Goal: Task Accomplishment & Management: Use online tool/utility

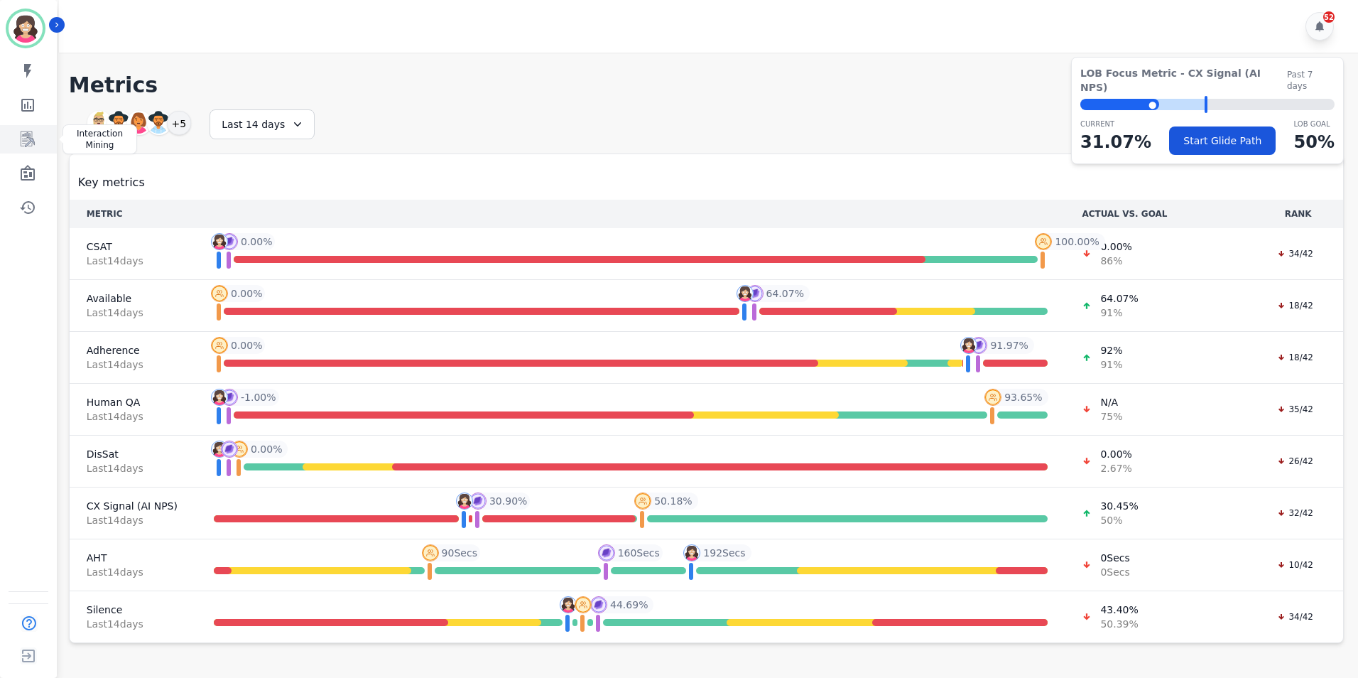
click at [33, 136] on icon "Sidebar" at bounding box center [27, 139] width 17 height 17
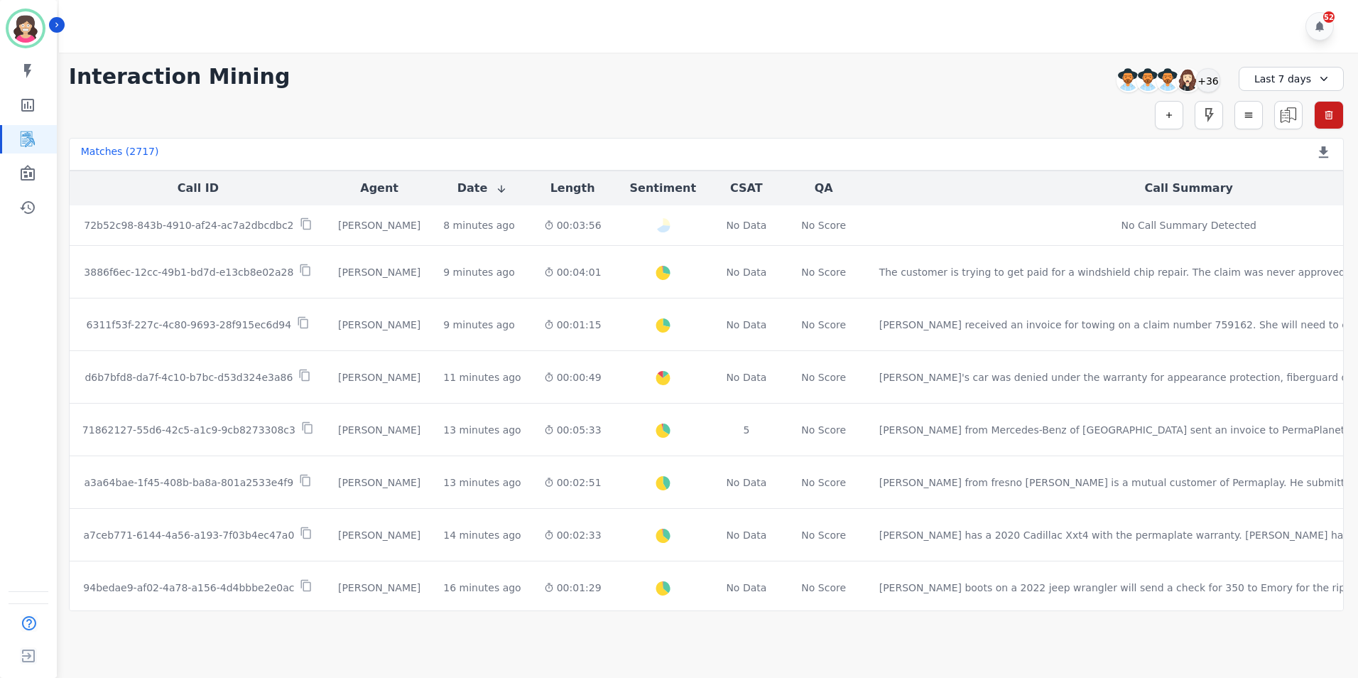
click at [1323, 72] on icon at bounding box center [1324, 79] width 14 height 14
click at [1304, 227] on li "Last 12 months" at bounding box center [1300, 238] width 71 height 28
click at [1173, 115] on icon "button" at bounding box center [1169, 115] width 10 height 10
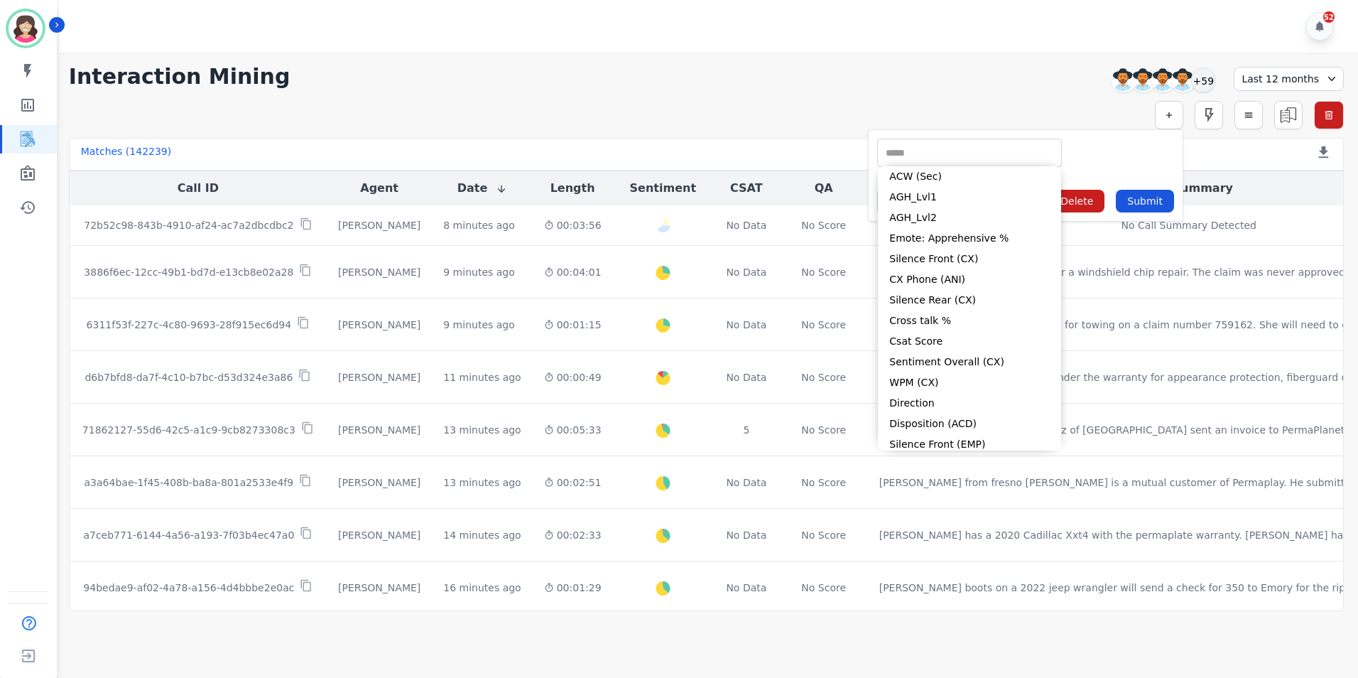
click at [969, 147] on input "selected options" at bounding box center [970, 153] width 178 height 15
click at [933, 281] on li "CX Phone (ANI)" at bounding box center [969, 279] width 183 height 21
type input "**********"
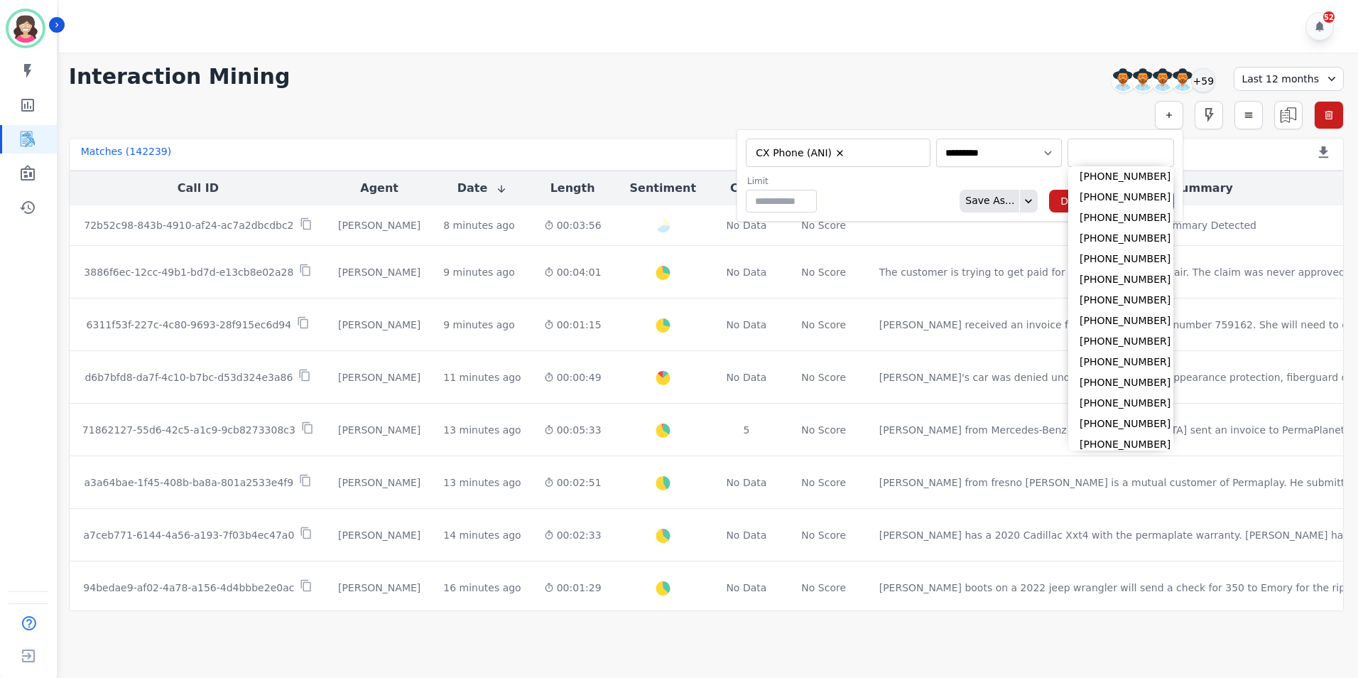
click at [1072, 148] on input "selected options" at bounding box center [1120, 153] width 99 height 15
type input "*"
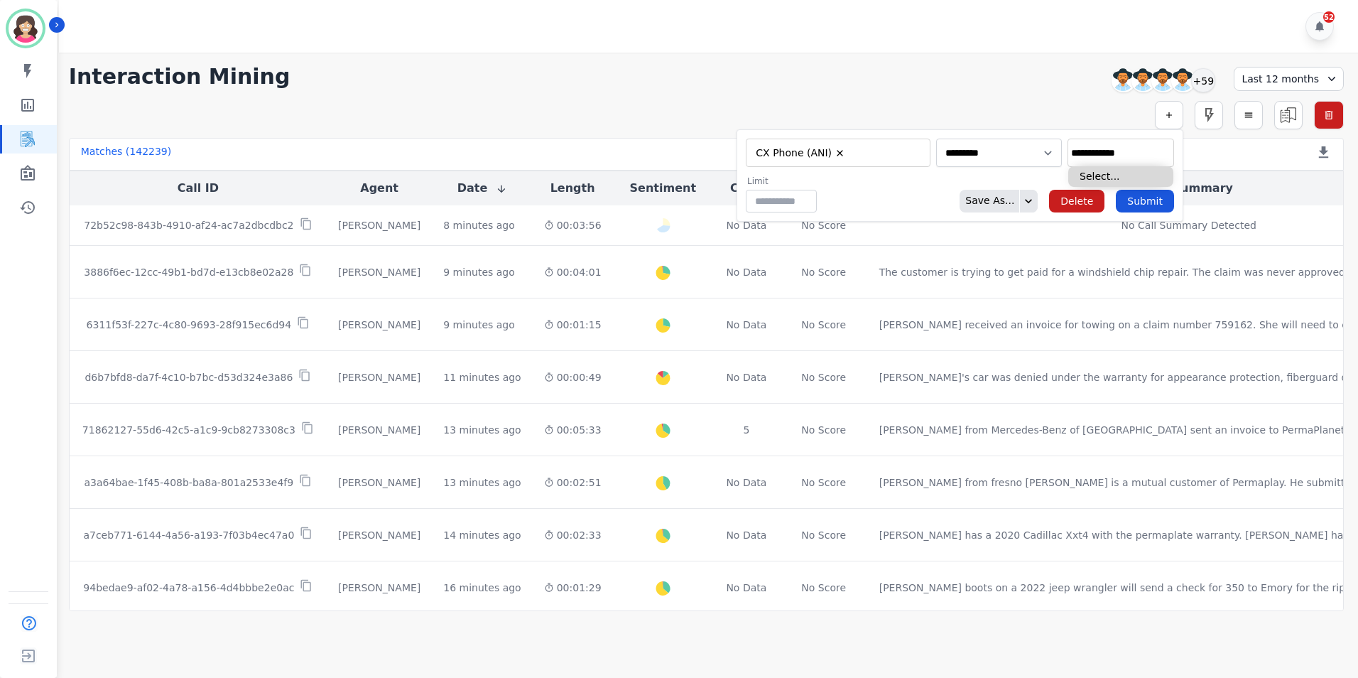
type input "**********"
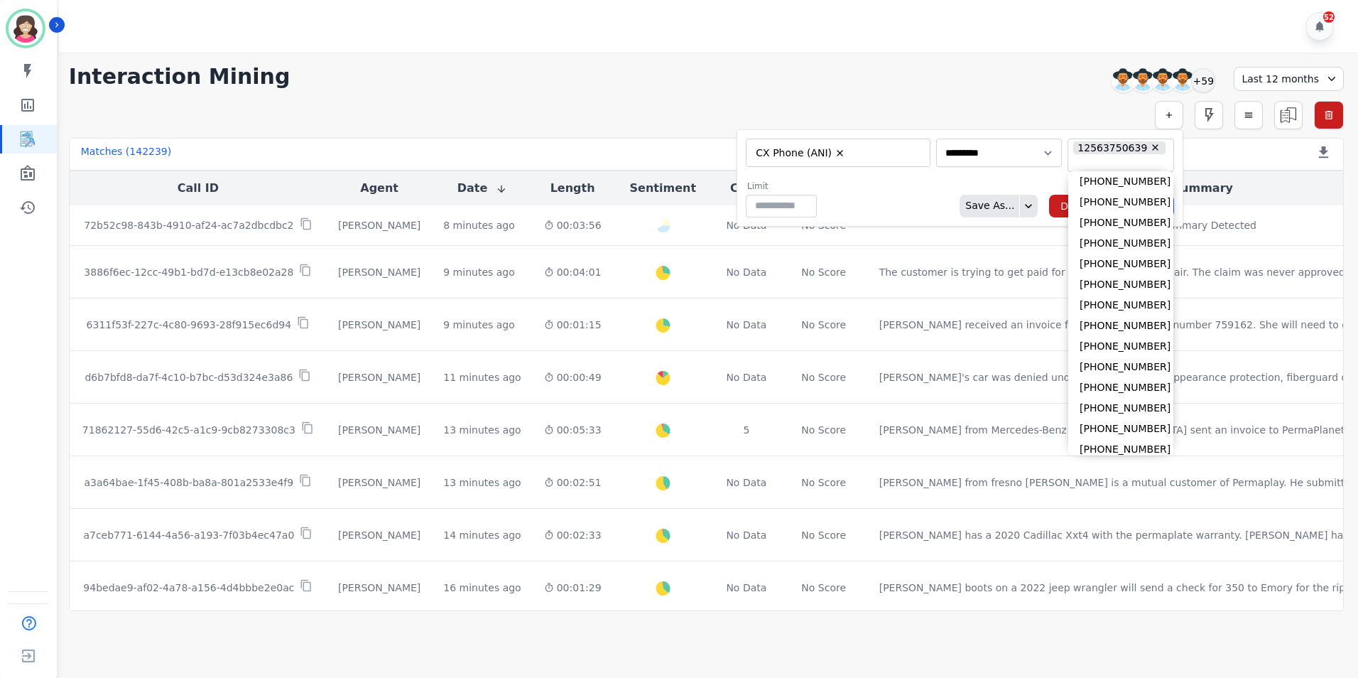
click at [1027, 175] on form "**********" at bounding box center [960, 177] width 447 height 97
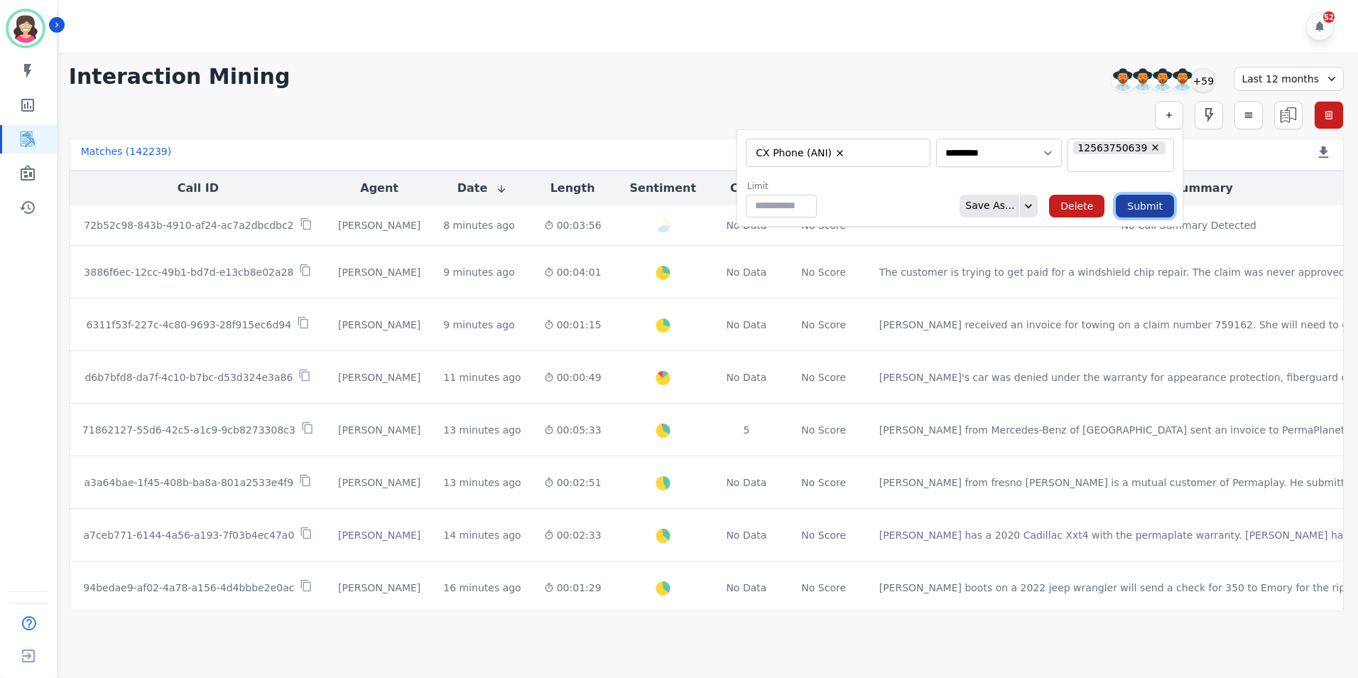
click at [1146, 204] on button "Submit" at bounding box center [1145, 206] width 58 height 23
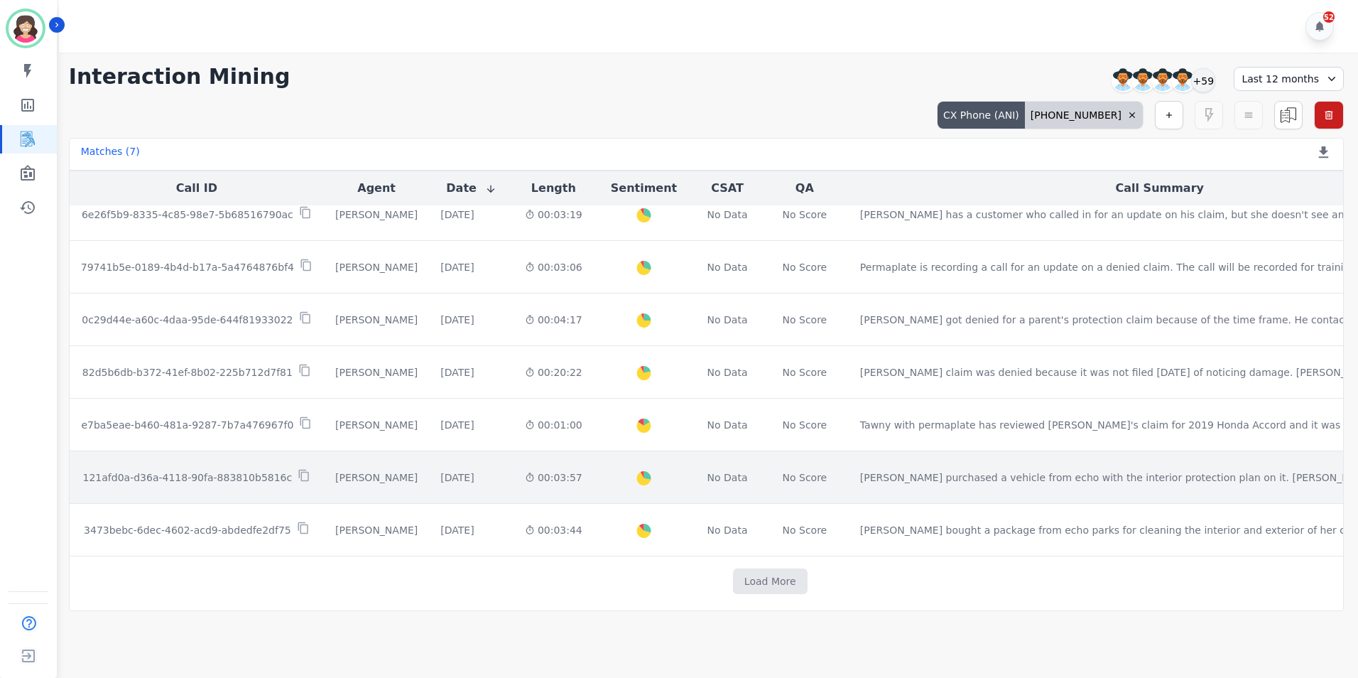
scroll to position [22, 0]
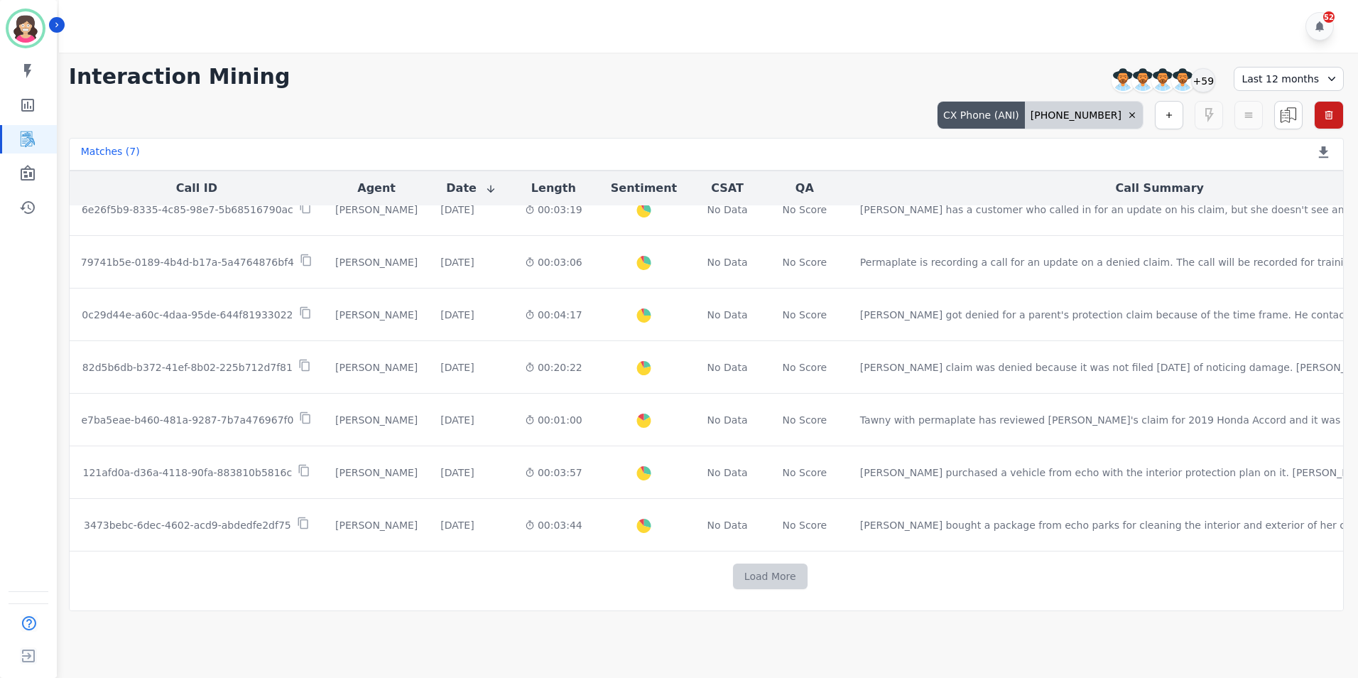
click at [733, 578] on button "Load More" at bounding box center [770, 576] width 75 height 26
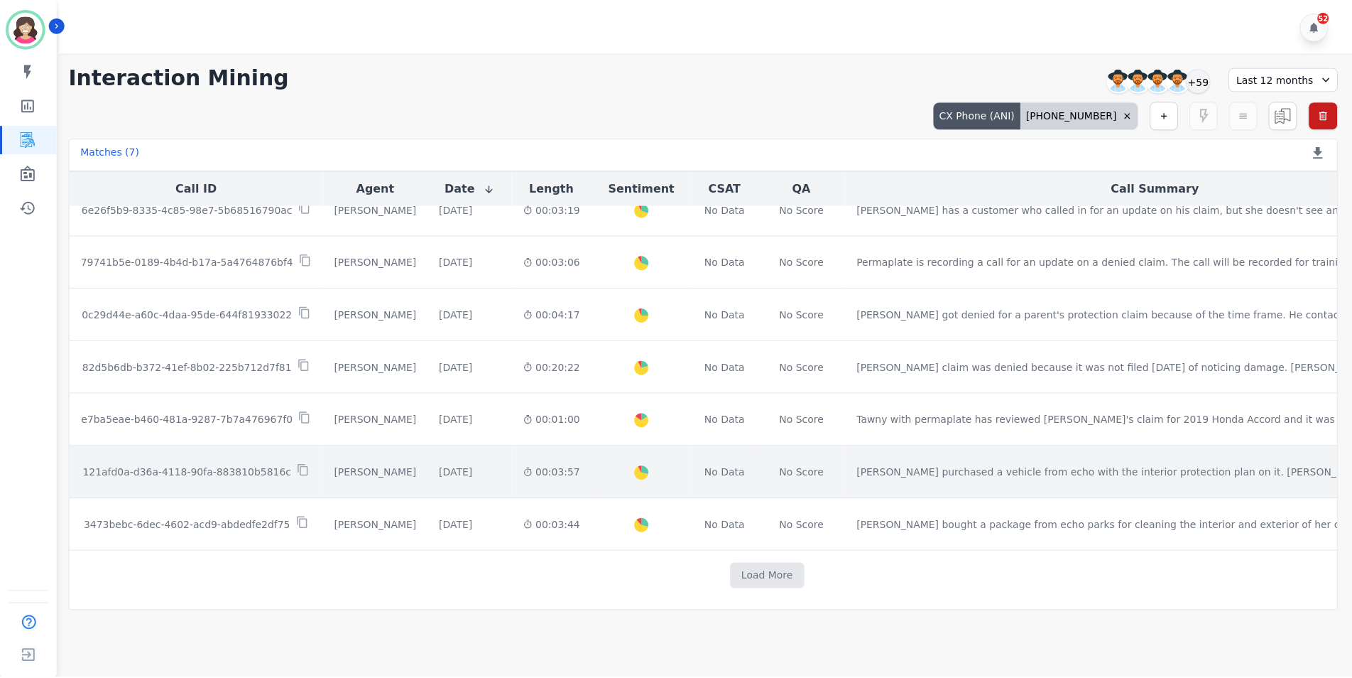
scroll to position [13, 0]
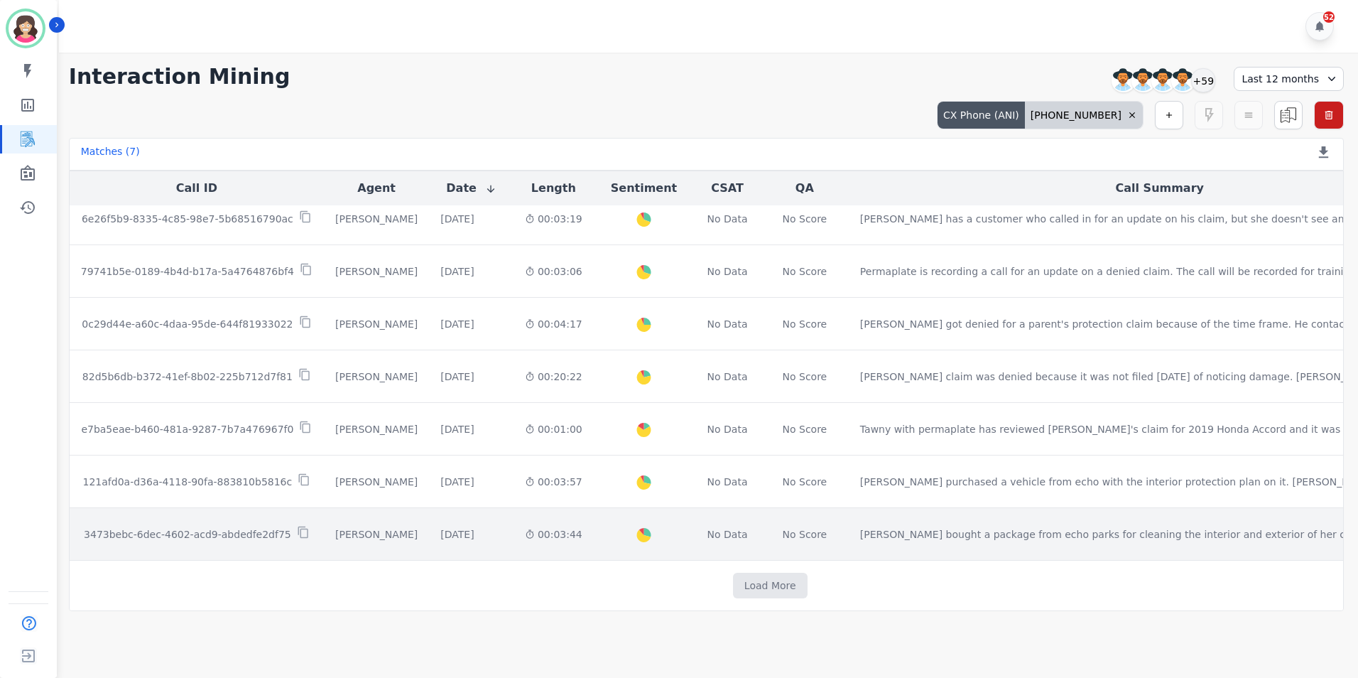
click at [190, 531] on p "3473bebc-6dec-4602-acd9-abdedfe2df75" at bounding box center [187, 534] width 207 height 14
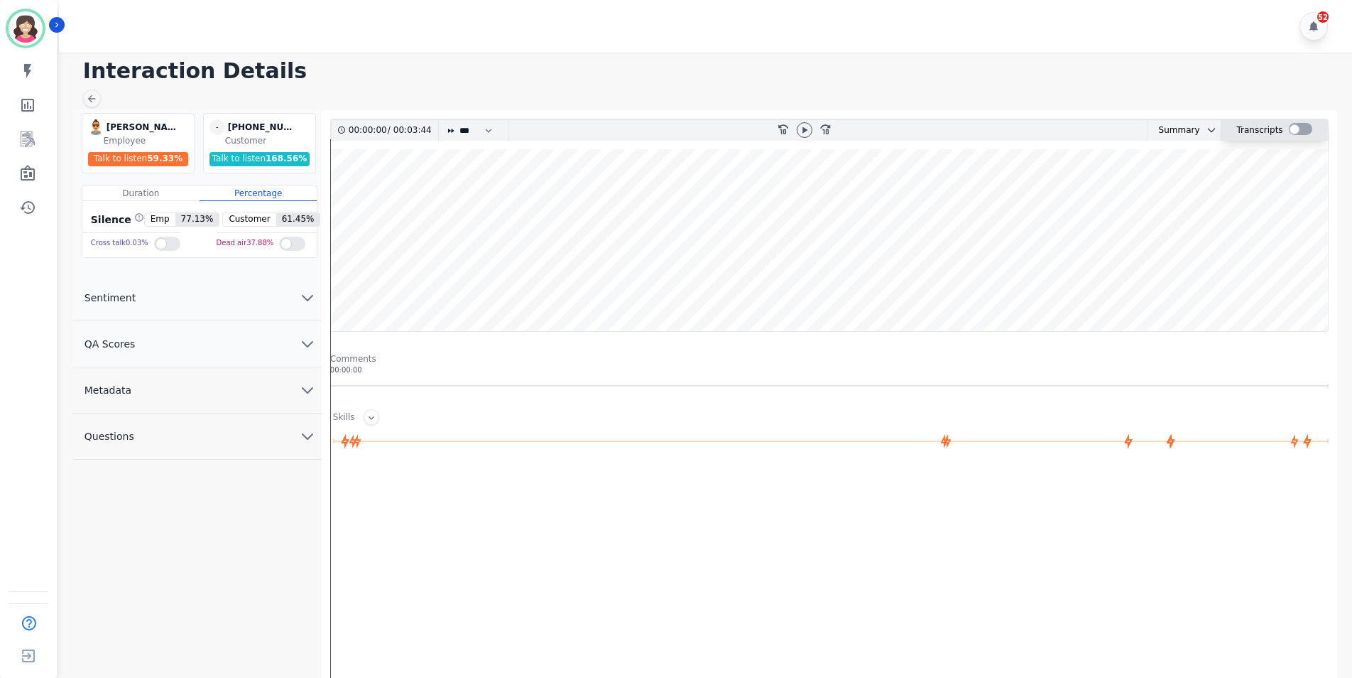
click at [1297, 124] on div at bounding box center [1300, 129] width 23 height 12
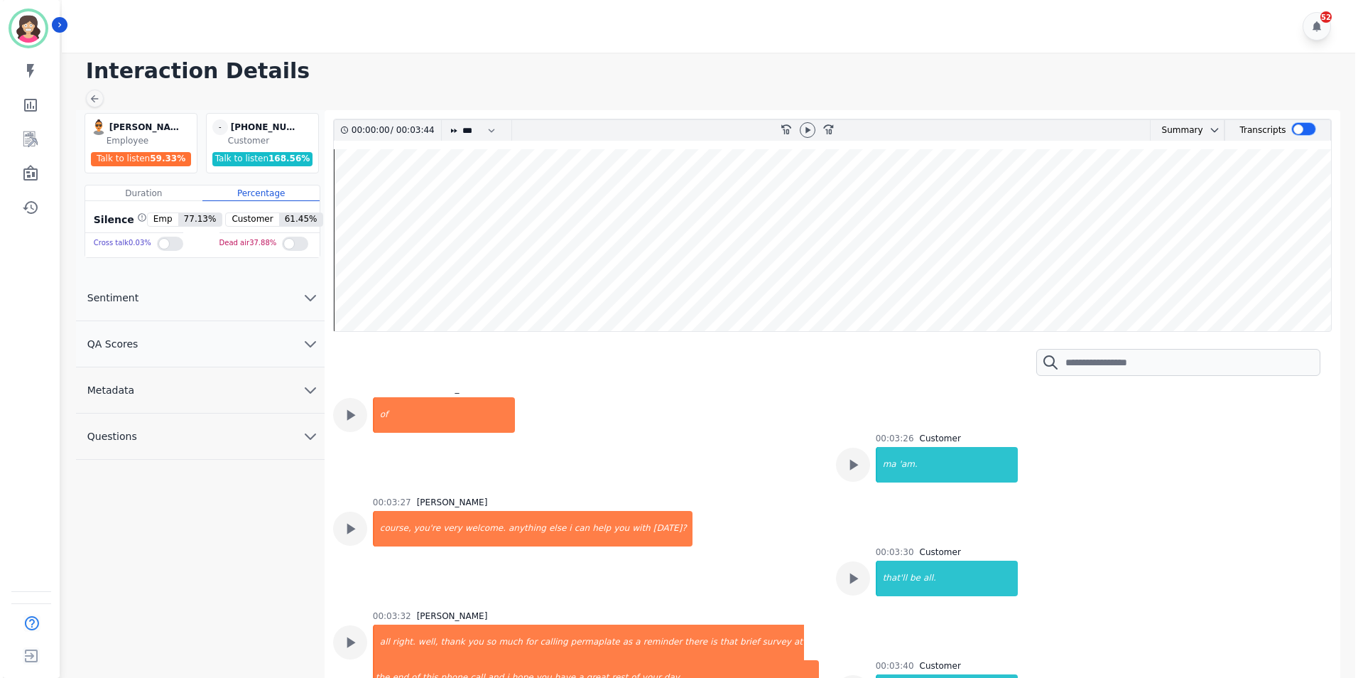
scroll to position [2168, 0]
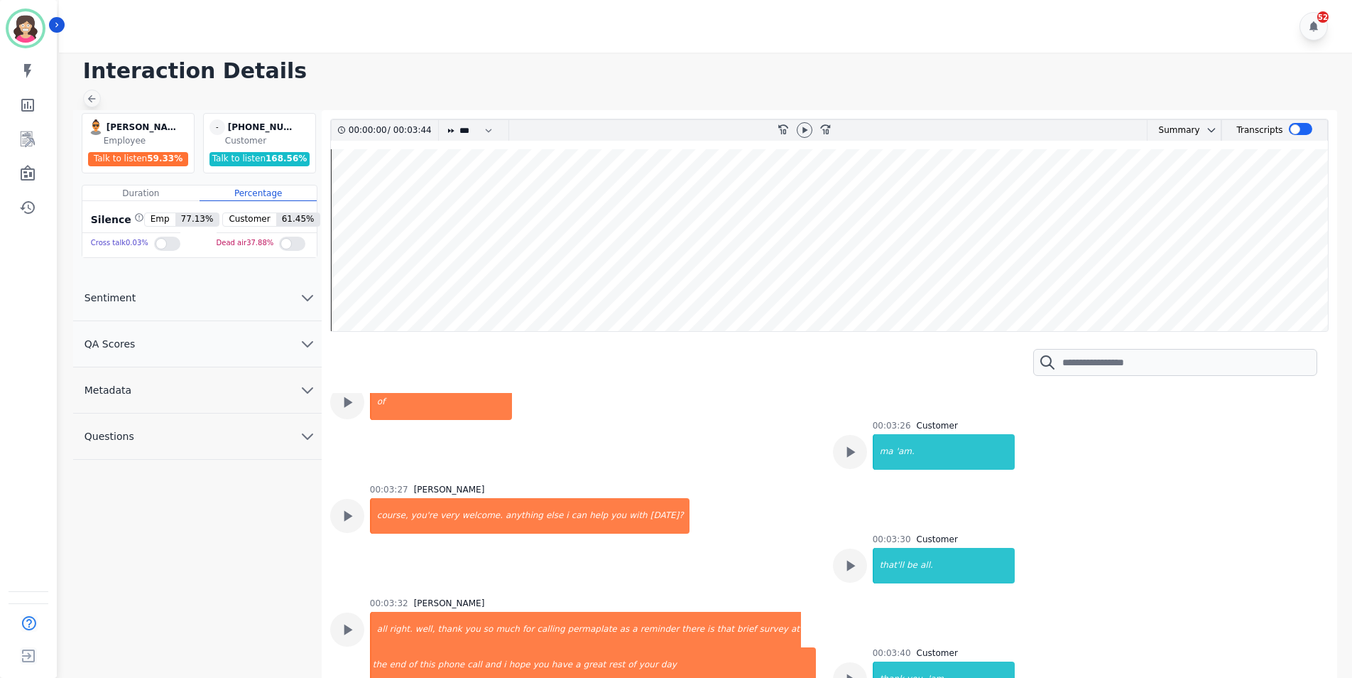
click at [89, 101] on icon at bounding box center [91, 98] width 11 height 11
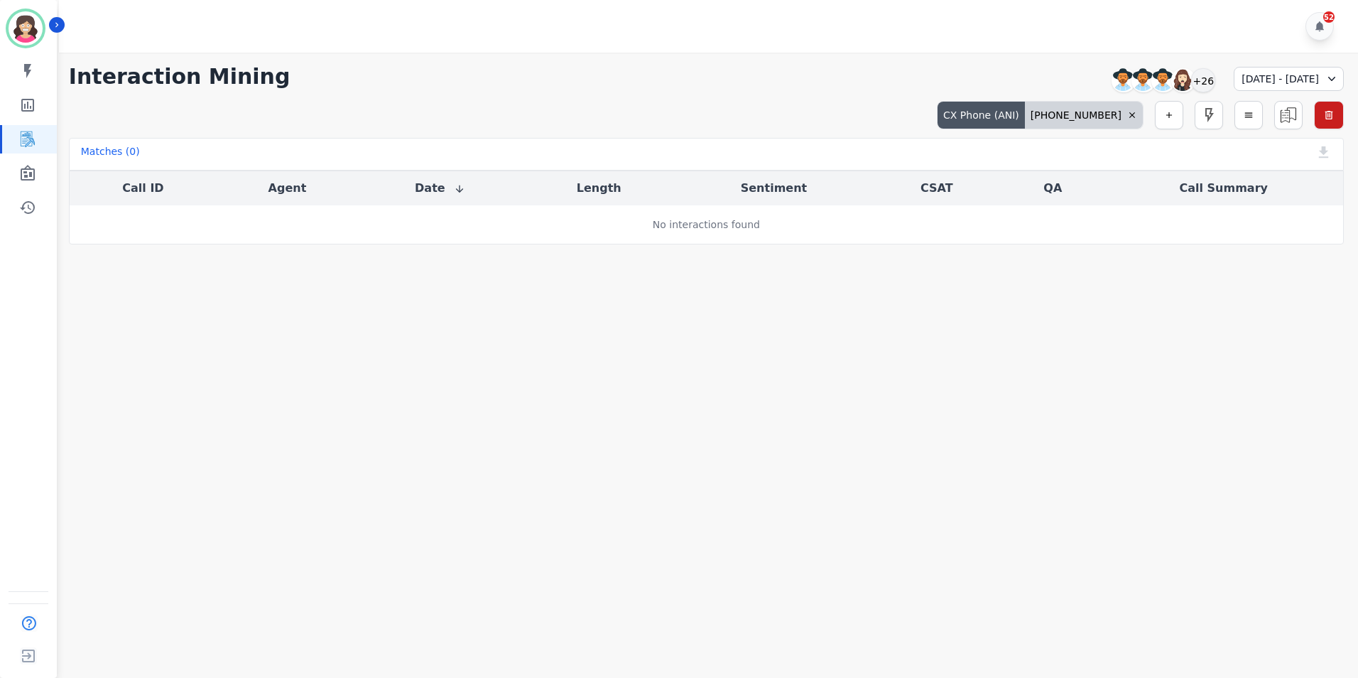
click at [1090, 116] on div "[PHONE_NUMBER]" at bounding box center [1084, 115] width 118 height 27
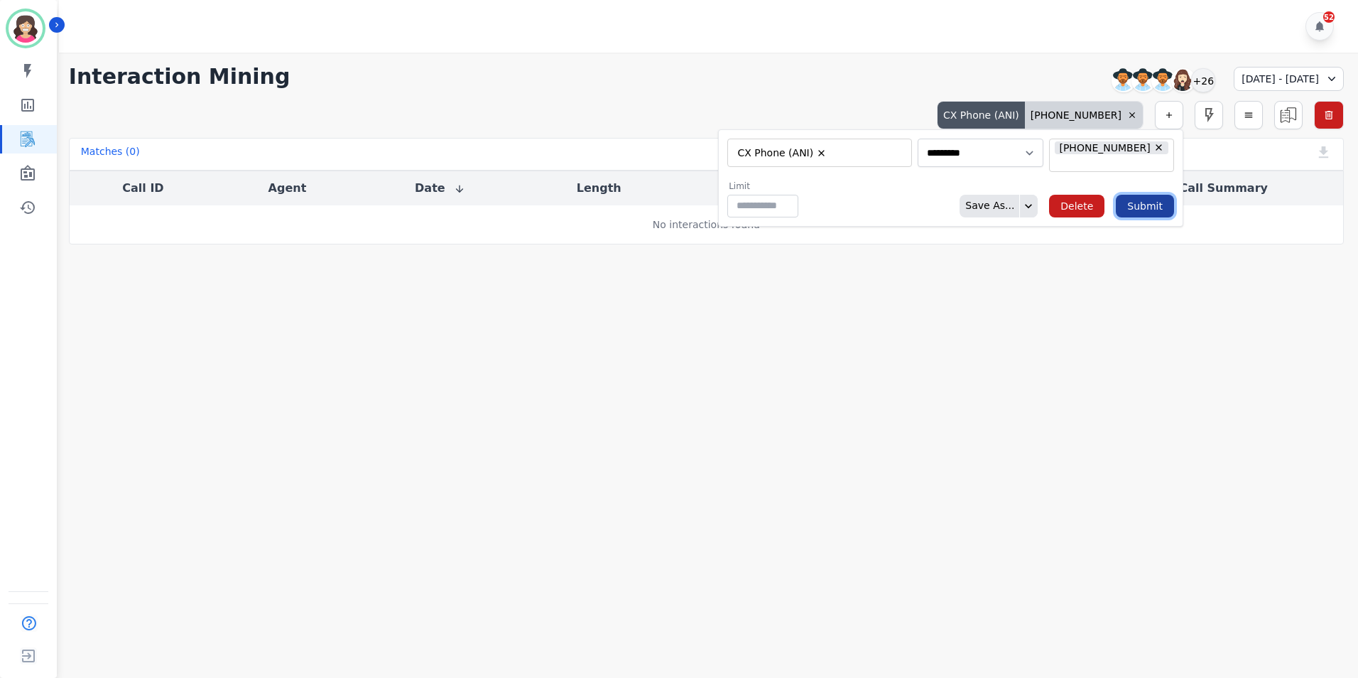
click at [1139, 201] on button "Submit" at bounding box center [1145, 206] width 58 height 23
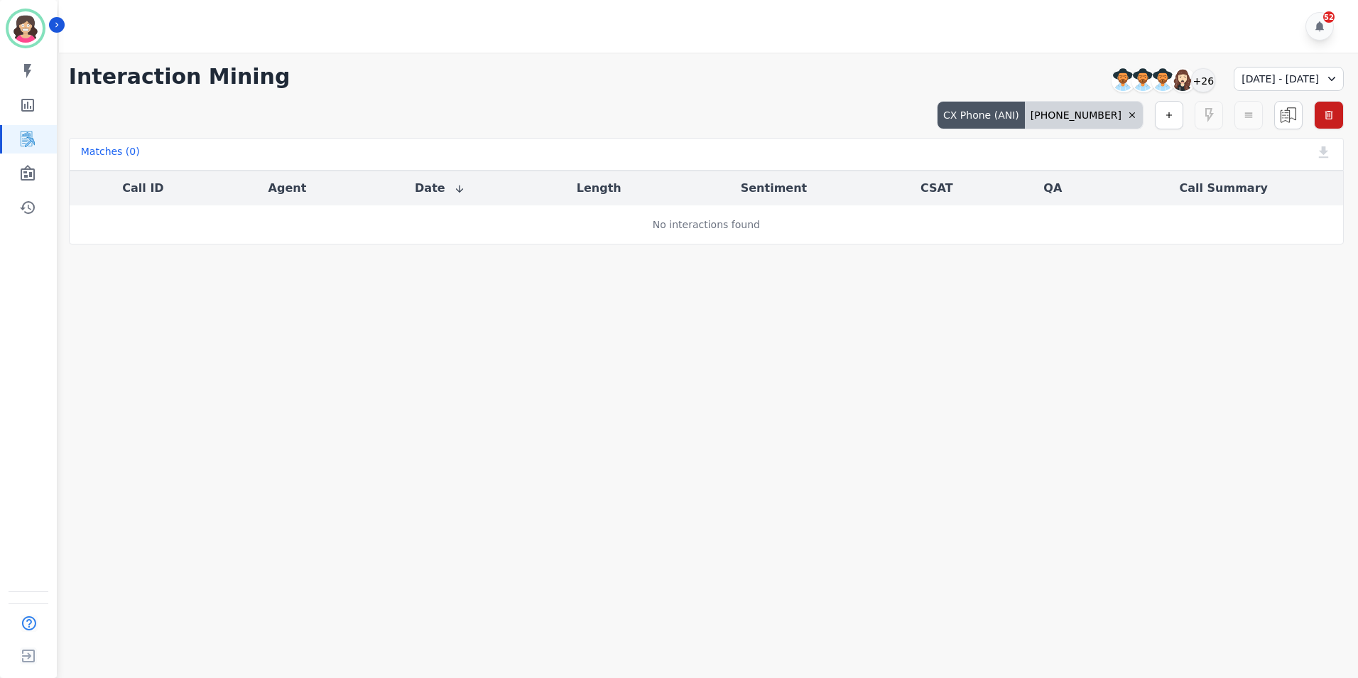
click at [1332, 74] on icon at bounding box center [1332, 79] width 14 height 14
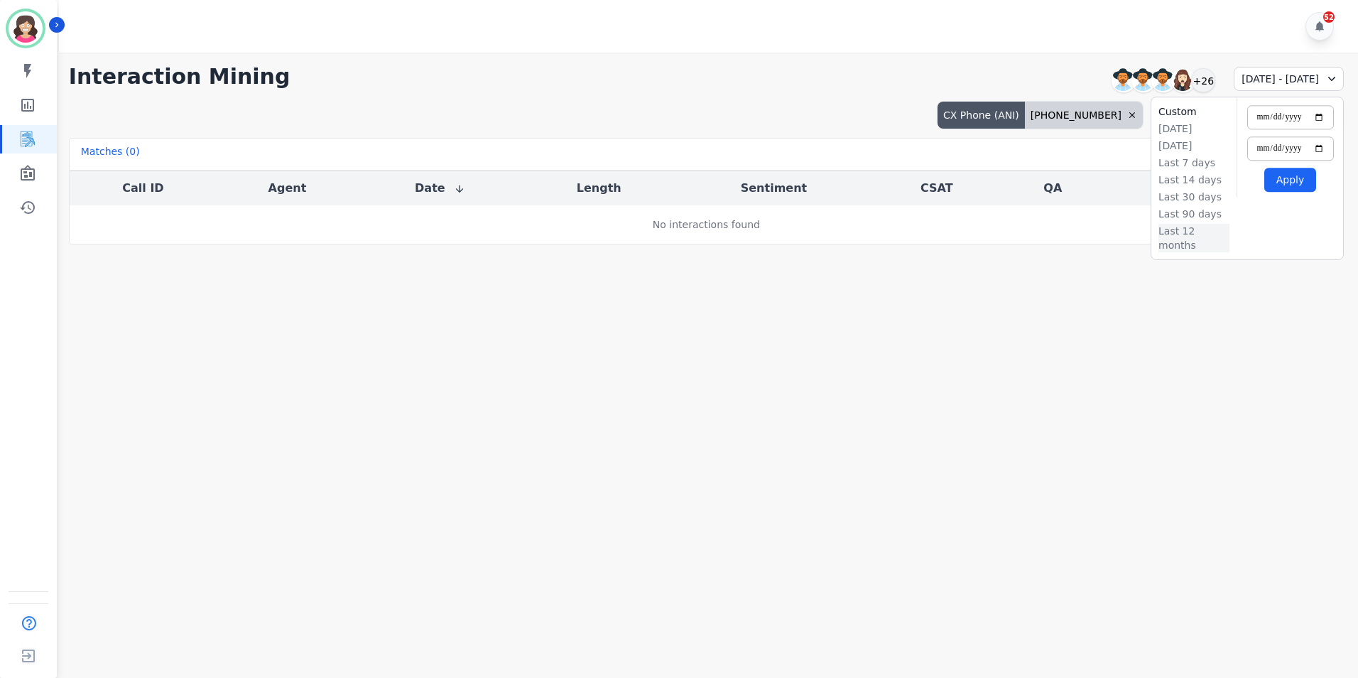
click at [1195, 234] on li "Last 12 months" at bounding box center [1194, 238] width 71 height 28
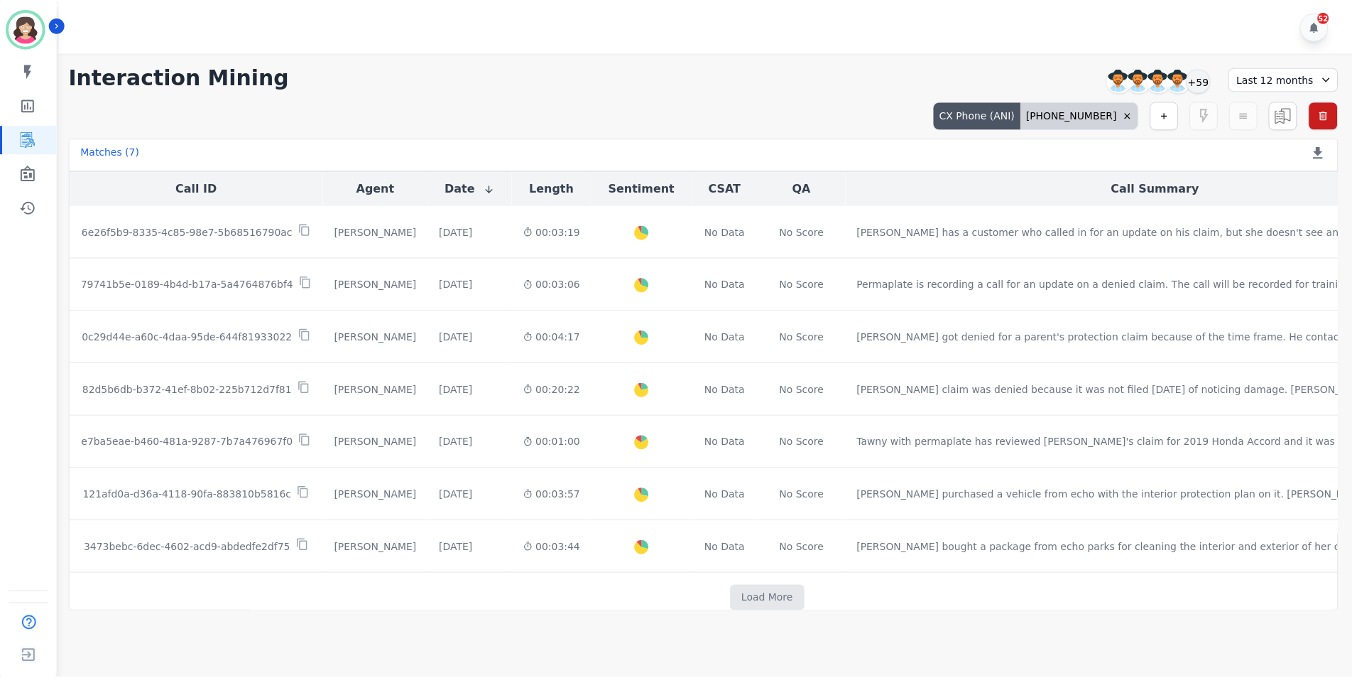
scroll to position [22, 0]
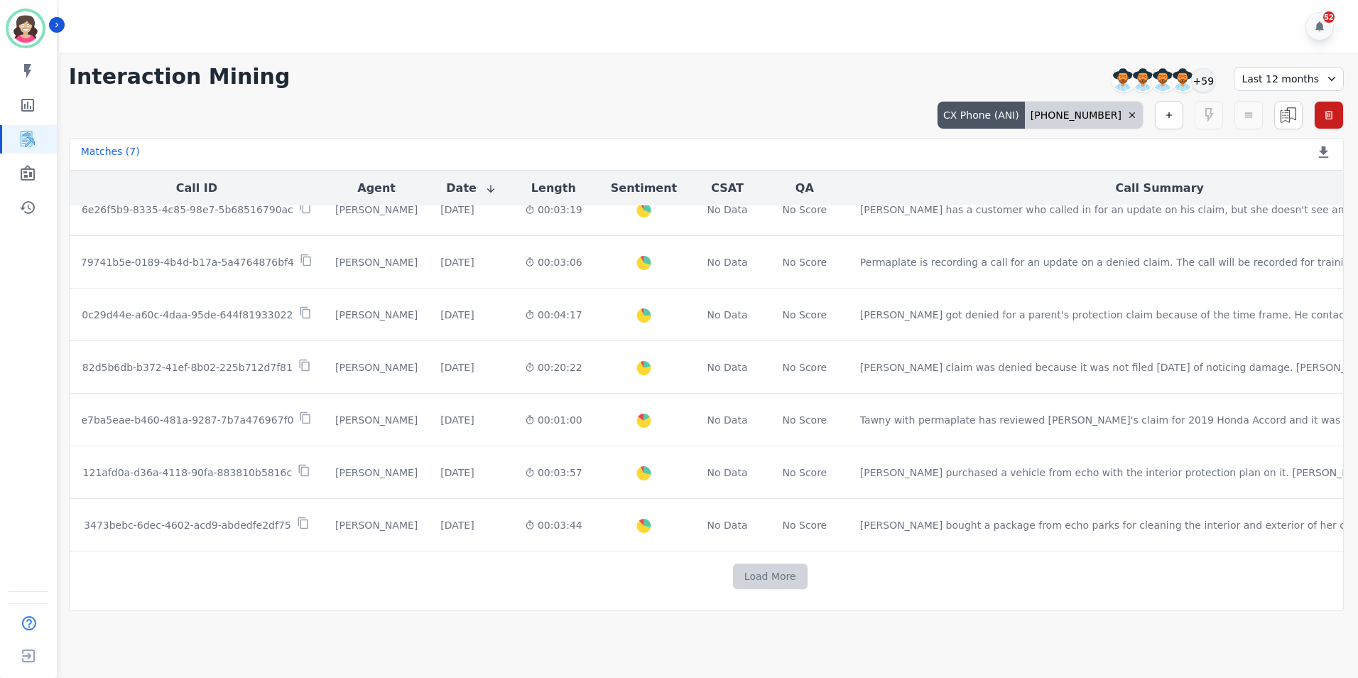
click at [733, 575] on button "Load More" at bounding box center [770, 576] width 75 height 26
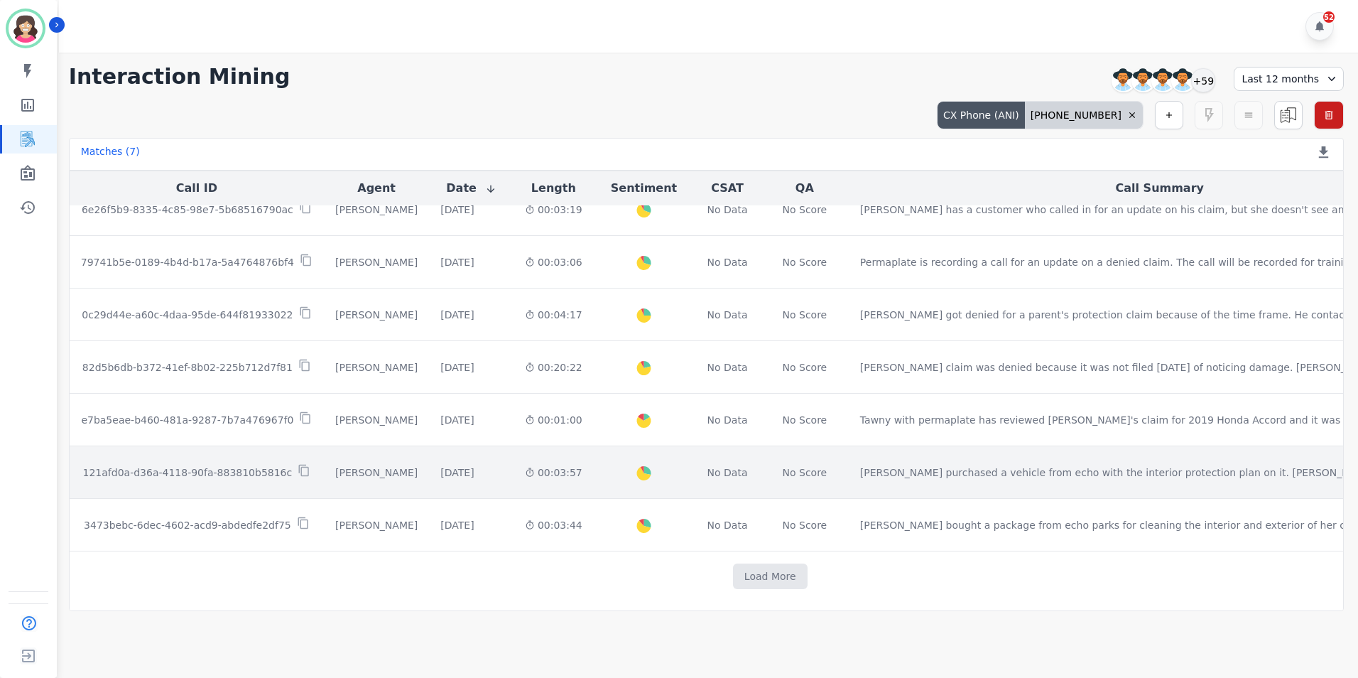
click at [239, 472] on p "121afd0a-d36a-4118-90fa-883810b5816c" at bounding box center [188, 472] width 210 height 14
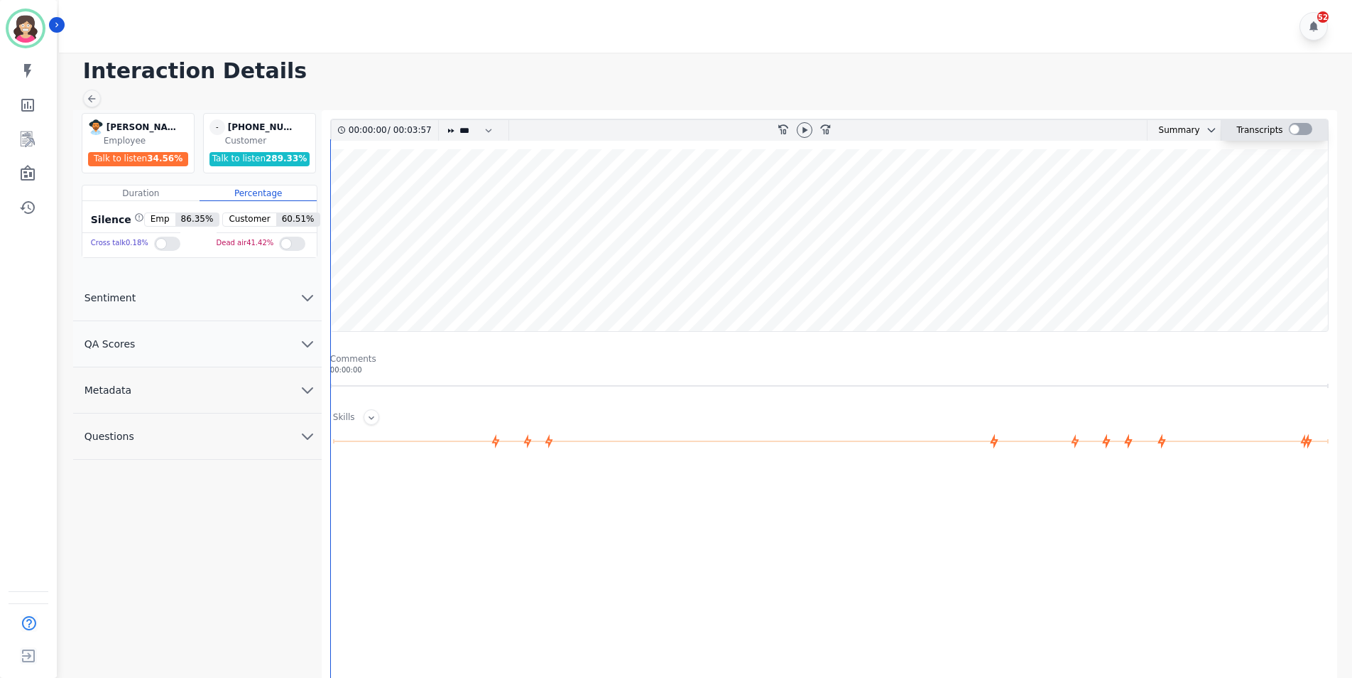
click at [1303, 129] on div at bounding box center [1300, 129] width 23 height 12
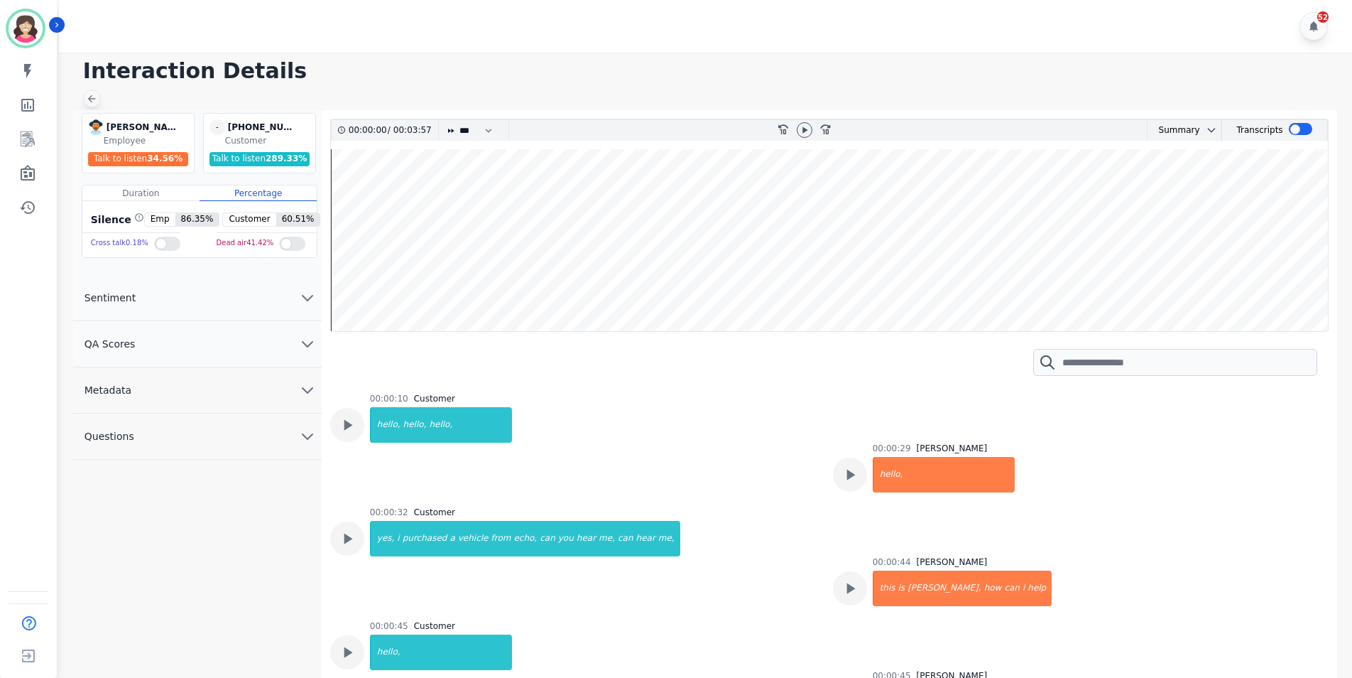
click at [92, 100] on icon at bounding box center [91, 98] width 11 height 11
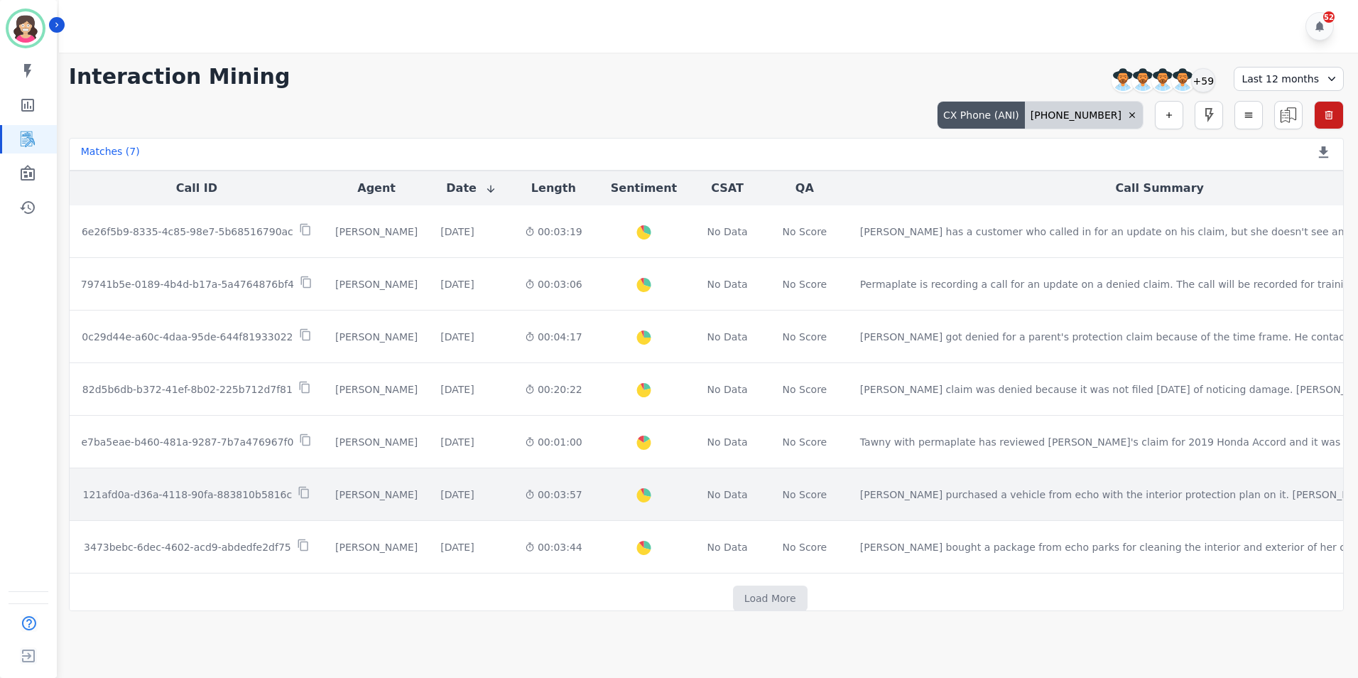
click at [222, 495] on p "121afd0a-d36a-4118-90fa-883810b5816c" at bounding box center [188, 494] width 210 height 14
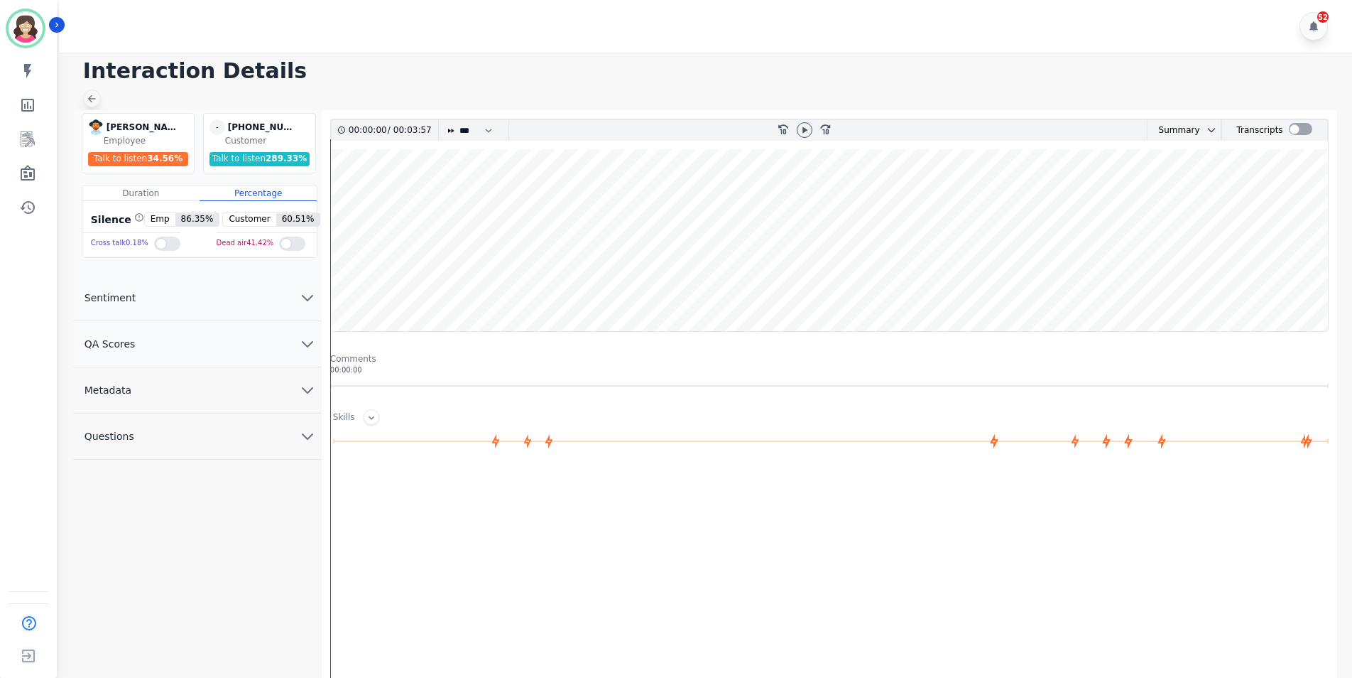
click at [88, 99] on icon at bounding box center [91, 98] width 11 height 11
